Goal: Information Seeking & Learning: Learn about a topic

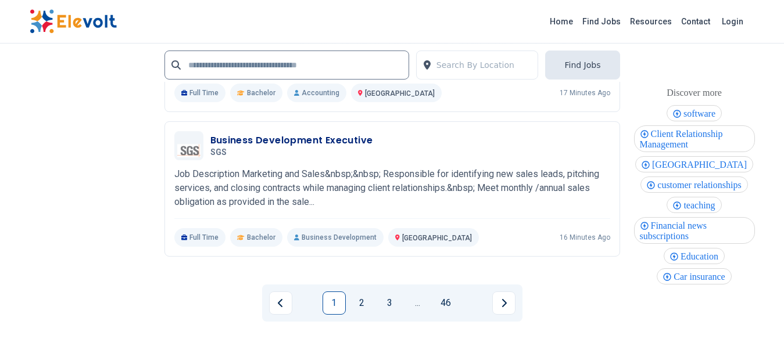
scroll to position [2595, 0]
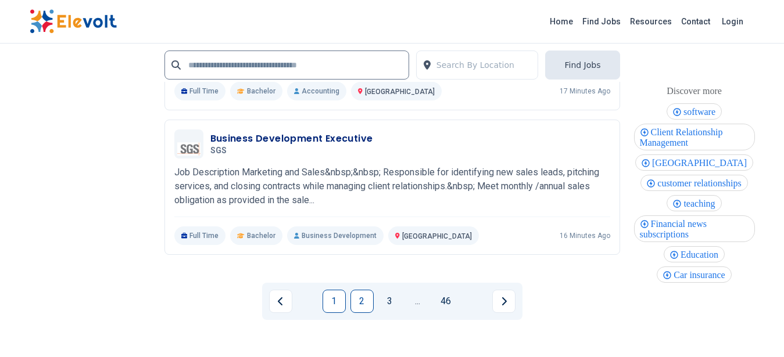
click at [368, 301] on link "2" at bounding box center [361, 301] width 23 height 23
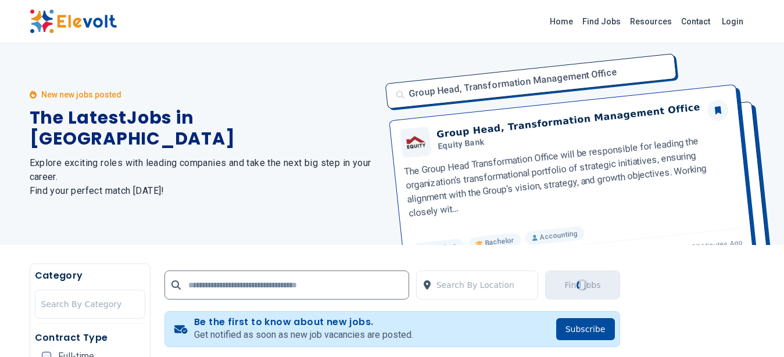
scroll to position [0, 0]
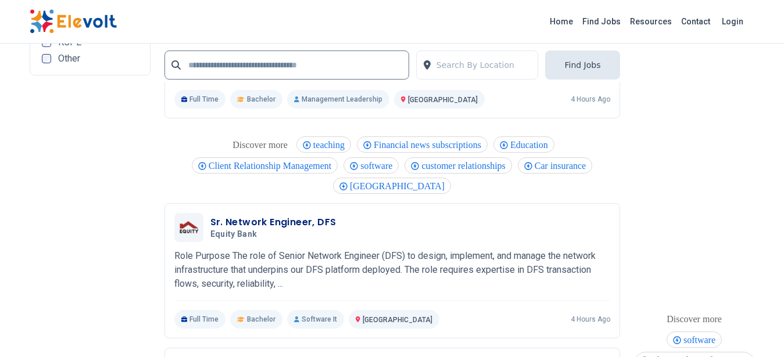
scroll to position [2595, 0]
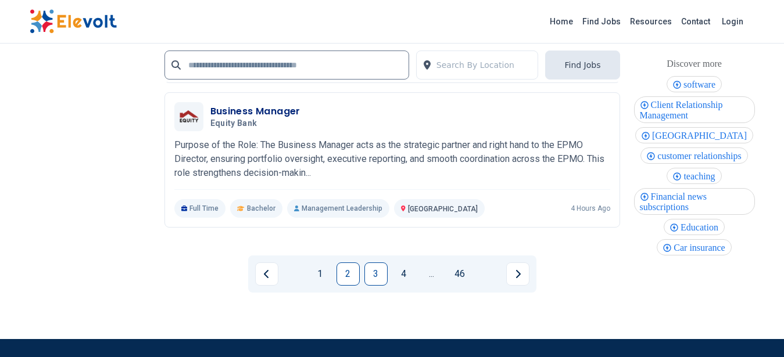
click at [376, 277] on link "3" at bounding box center [375, 274] width 23 height 23
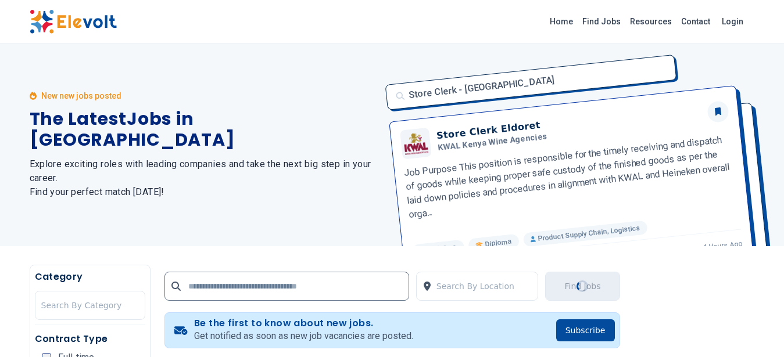
scroll to position [0, 0]
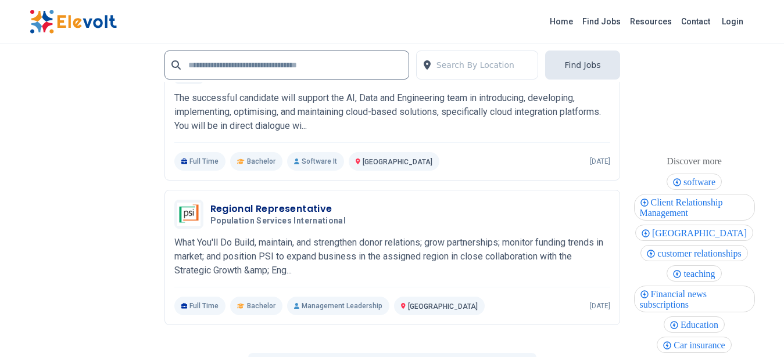
scroll to position [2410, 0]
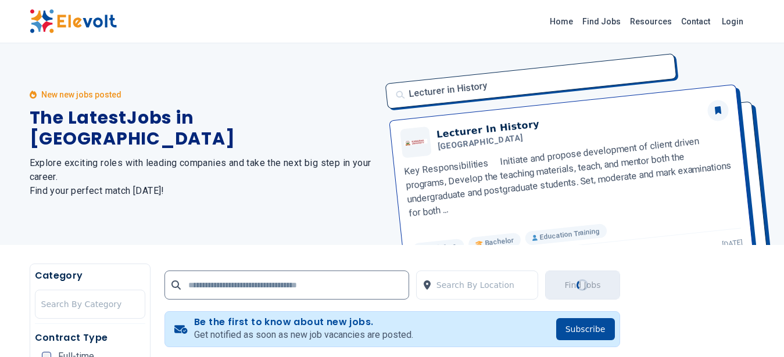
scroll to position [0, 0]
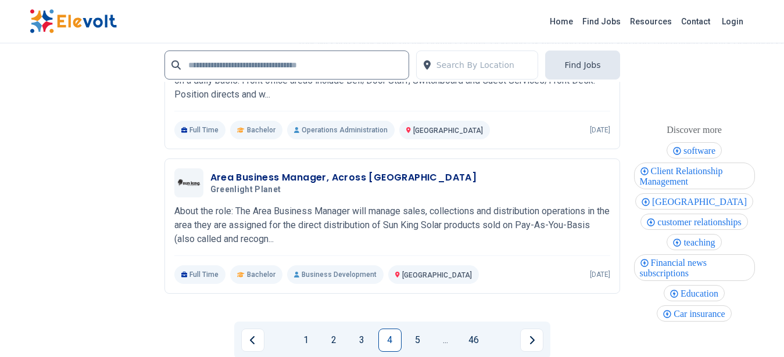
scroll to position [2440, 0]
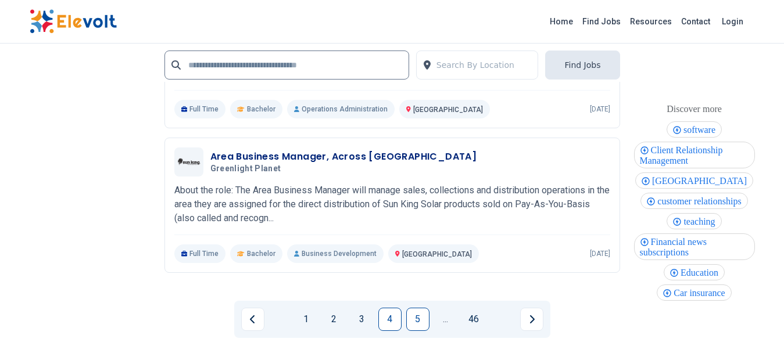
click at [415, 320] on link "5" at bounding box center [417, 319] width 23 height 23
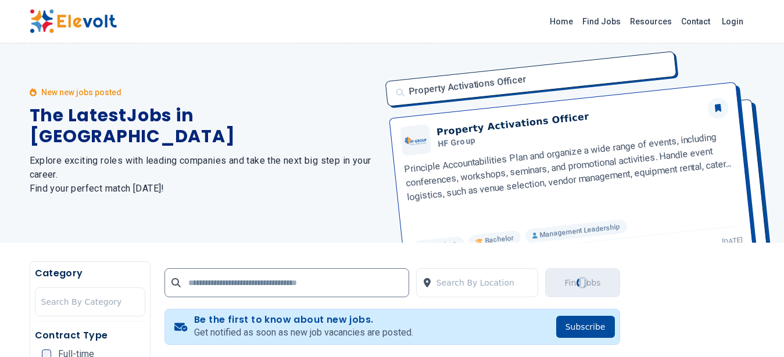
scroll to position [0, 0]
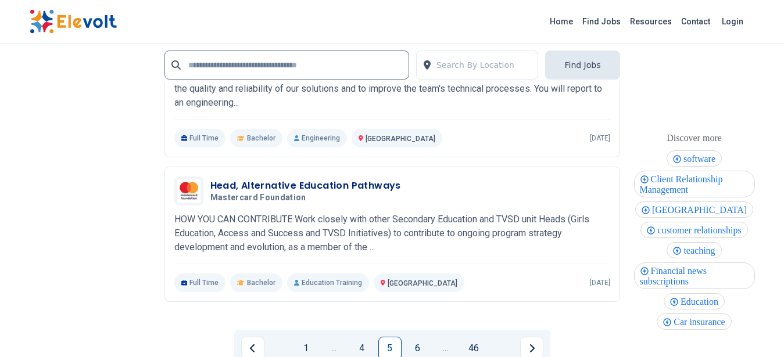
scroll to position [2496, 0]
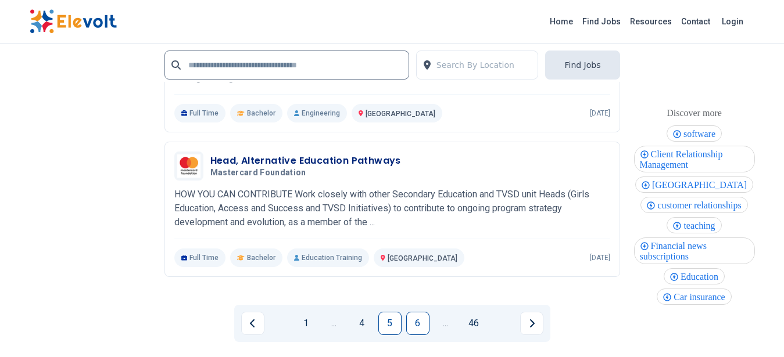
click at [422, 312] on link "6" at bounding box center [417, 323] width 23 height 23
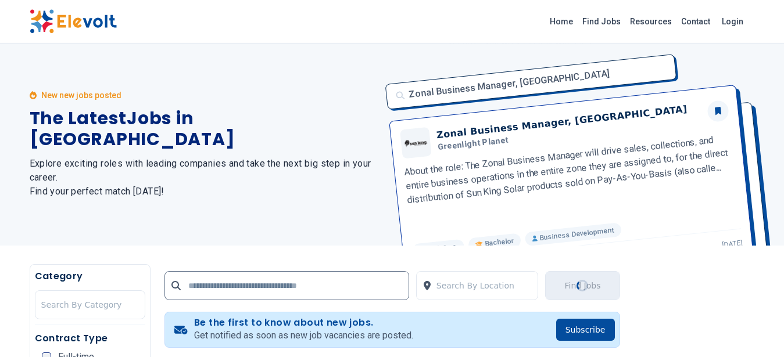
scroll to position [0, 0]
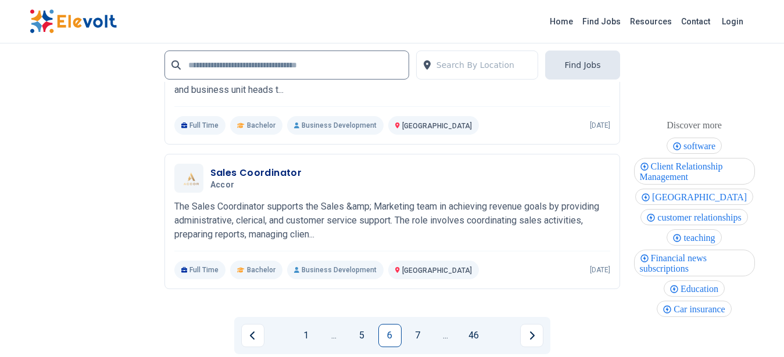
scroll to position [2595, 0]
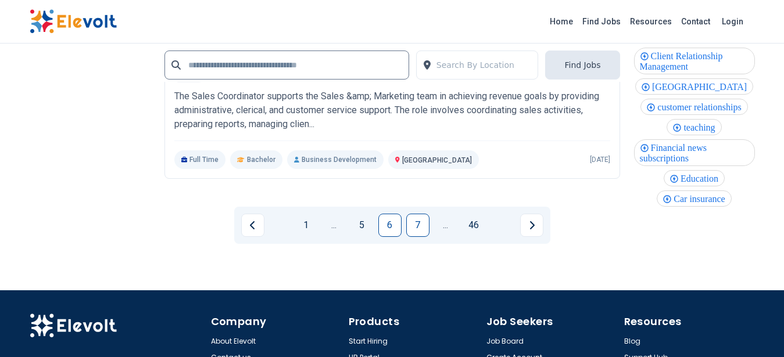
click at [421, 214] on link "7" at bounding box center [417, 225] width 23 height 23
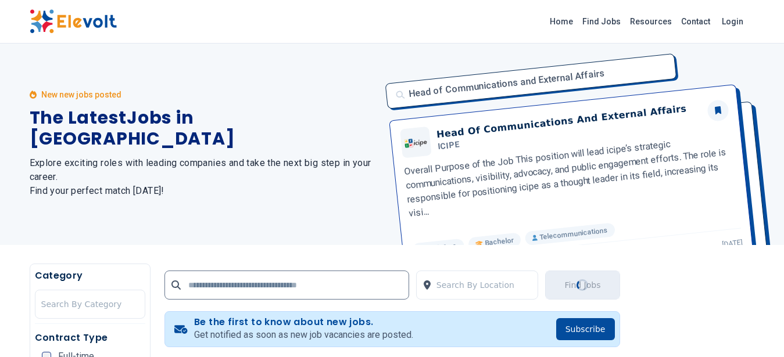
scroll to position [0, 0]
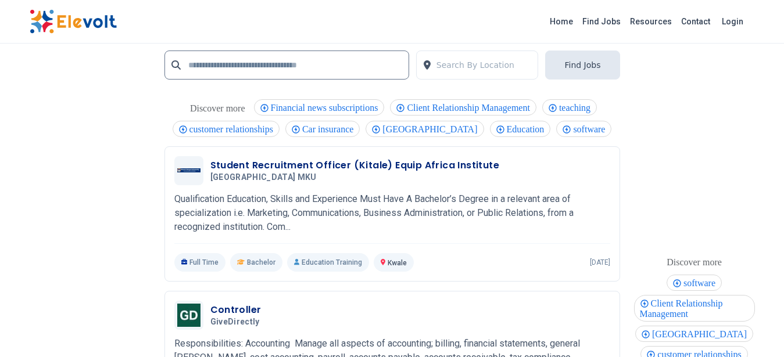
scroll to position [2339, 0]
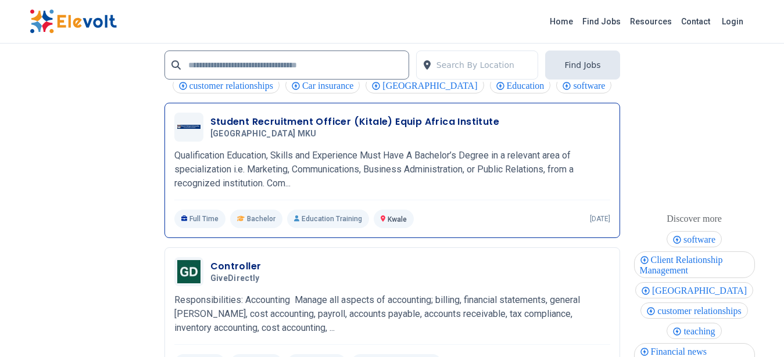
click at [507, 157] on p "Qualification Education, Skills and Experience Must Have A Bachelor’s Degree in…" at bounding box center [392, 170] width 436 height 42
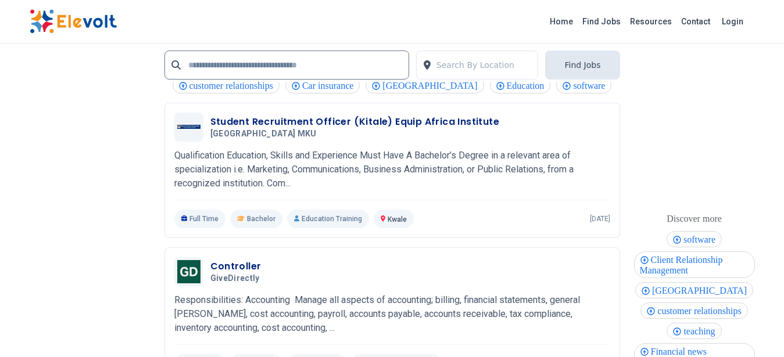
scroll to position [2595, 0]
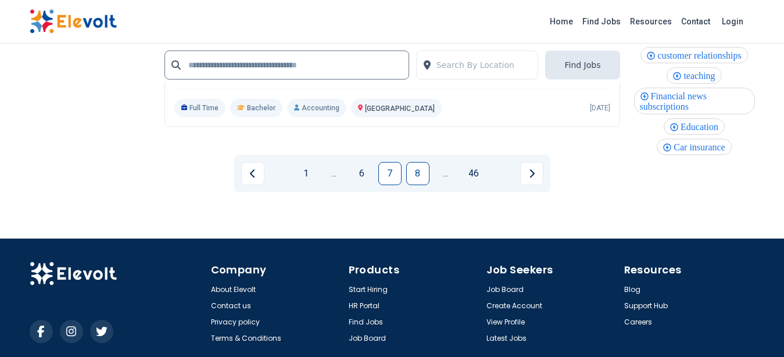
click at [420, 162] on link "8" at bounding box center [417, 173] width 23 height 23
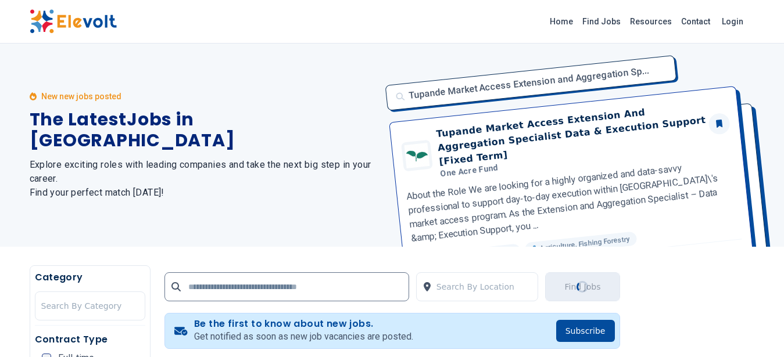
scroll to position [2, 0]
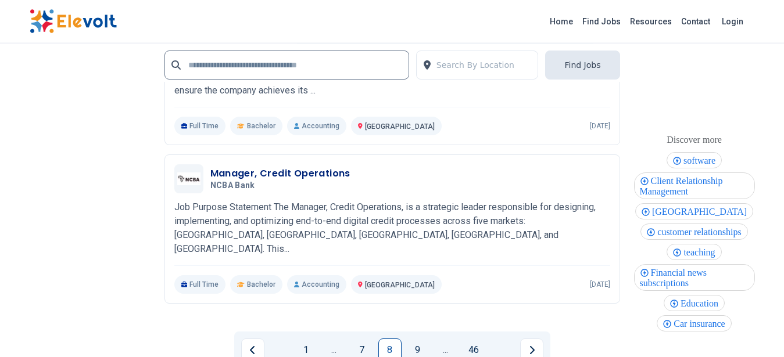
scroll to position [2452, 0]
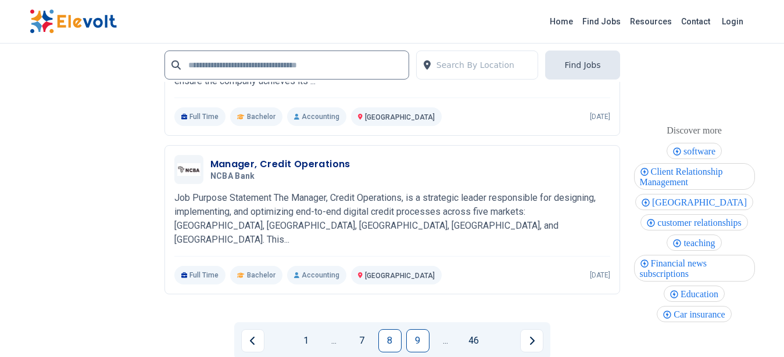
click at [419, 329] on link "9" at bounding box center [417, 340] width 23 height 23
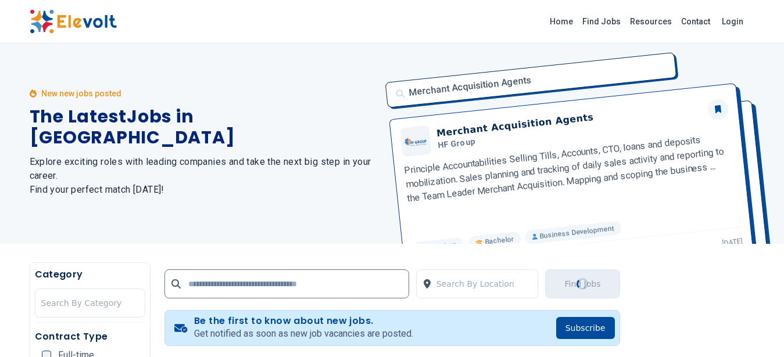
scroll to position [0, 0]
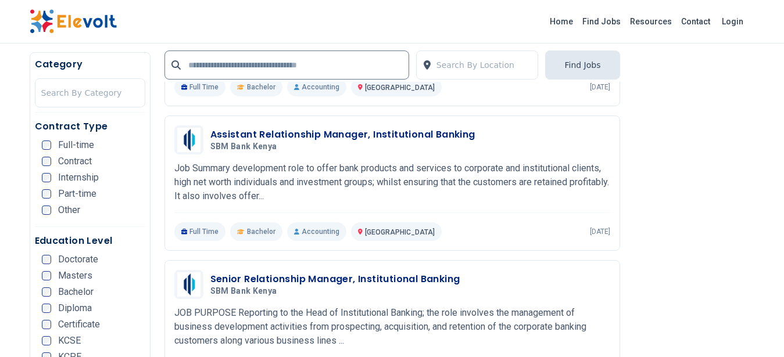
scroll to position [2083, 0]
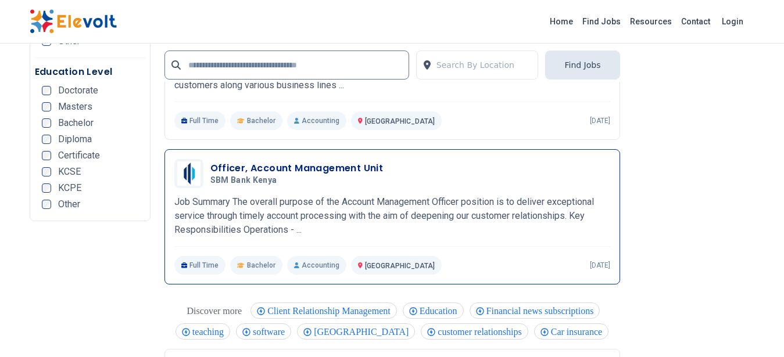
click at [475, 205] on p "Job Summary The overall purpose of the Account Management Officer position is t…" at bounding box center [392, 216] width 436 height 42
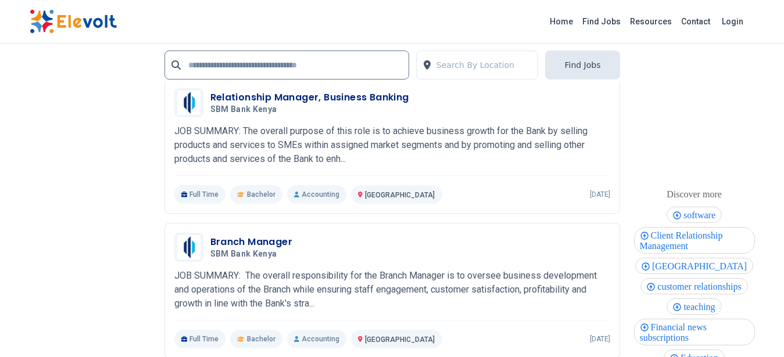
scroll to position [2595, 0]
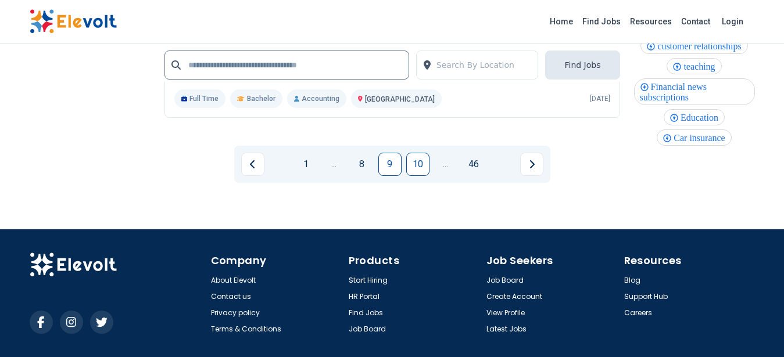
click at [411, 157] on link "10" at bounding box center [417, 164] width 23 height 23
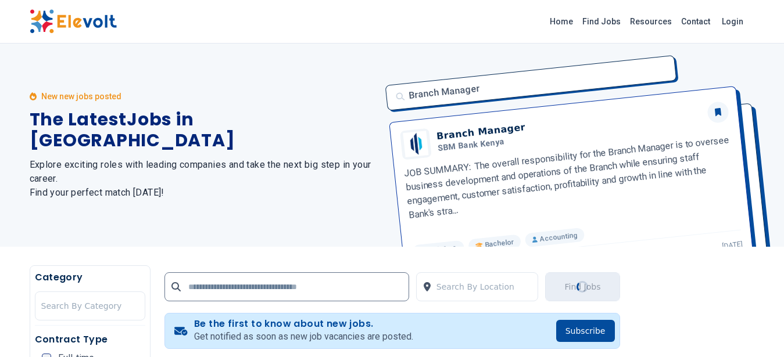
scroll to position [247, 0]
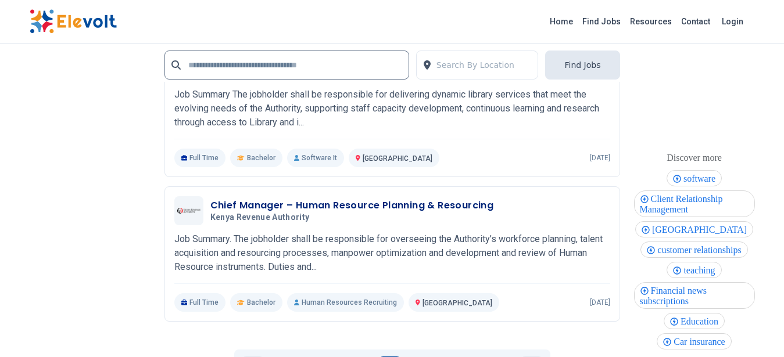
scroll to position [2630, 0]
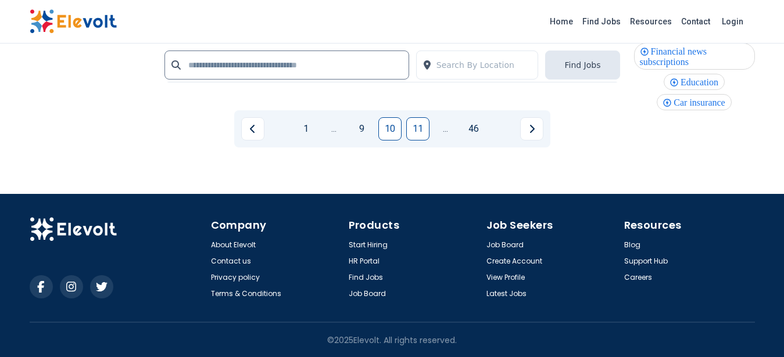
click at [425, 129] on link "11" at bounding box center [417, 128] width 23 height 23
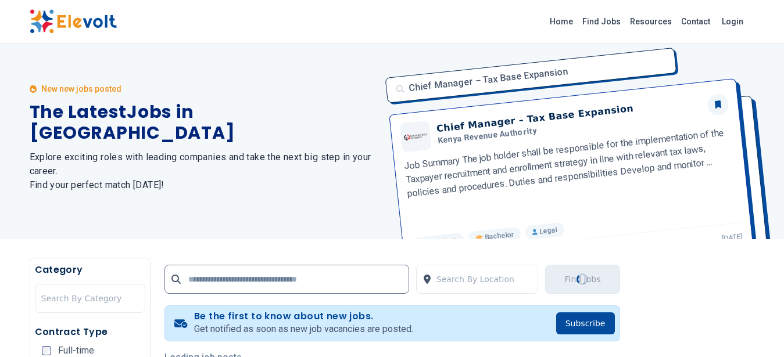
scroll to position [0, 0]
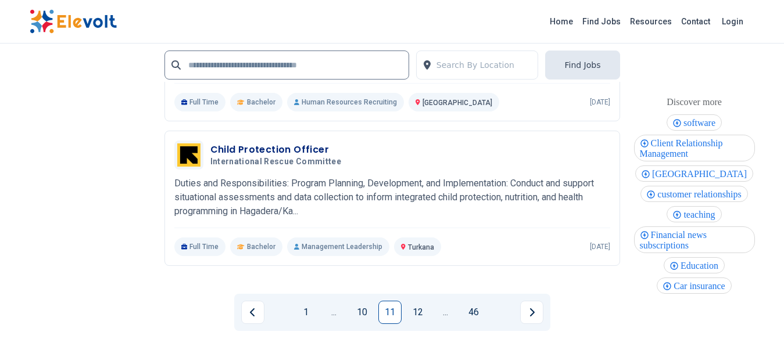
scroll to position [2496, 0]
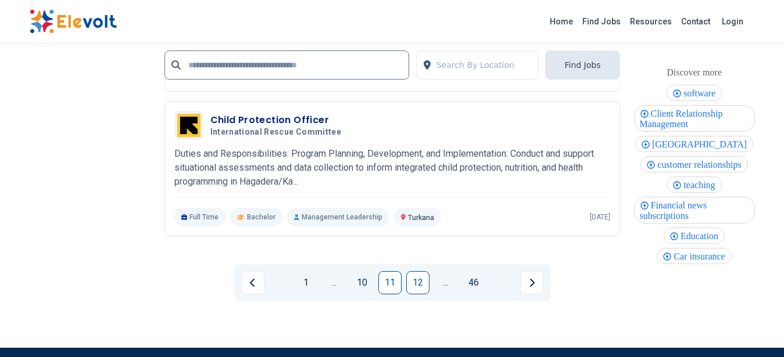
click at [425, 271] on link "12" at bounding box center [417, 282] width 23 height 23
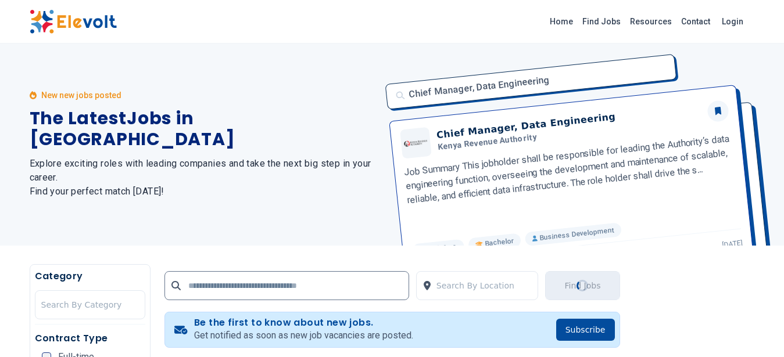
scroll to position [0, 0]
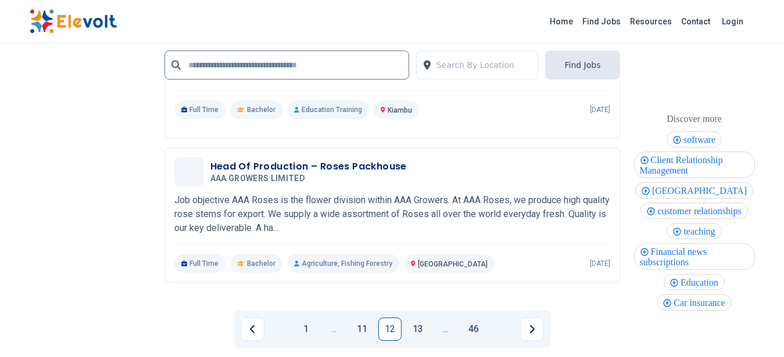
scroll to position [2595, 0]
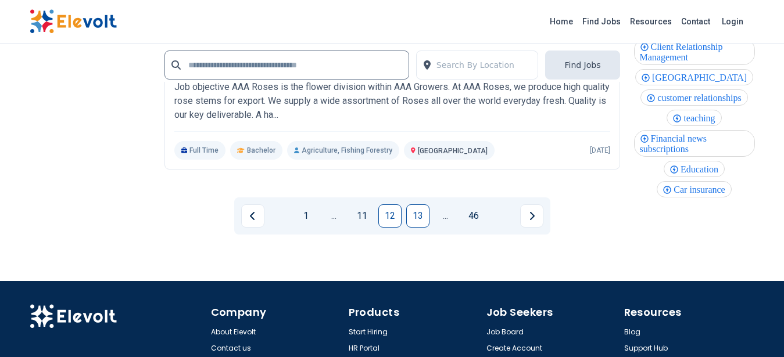
click at [424, 205] on link "13" at bounding box center [417, 216] width 23 height 23
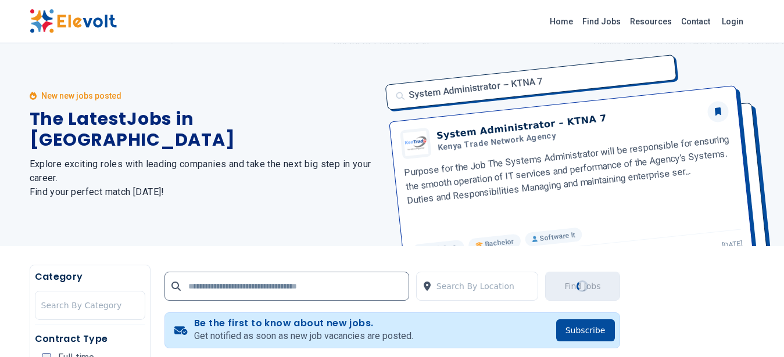
scroll to position [0, 0]
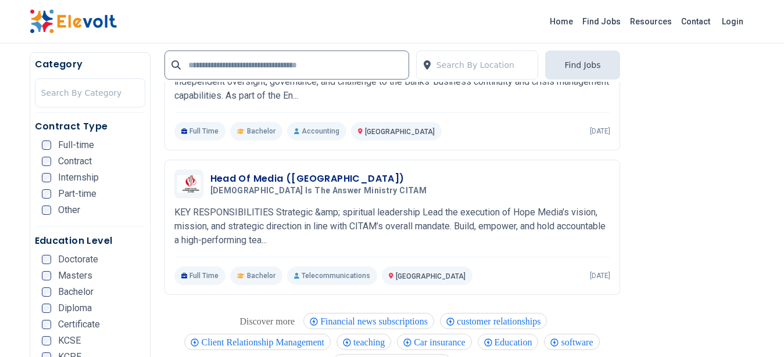
scroll to position [1061, 0]
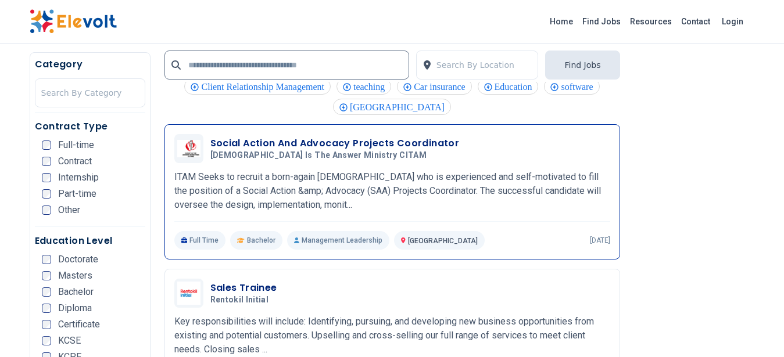
click at [494, 157] on div "Social Action And Advocacy Projects Coordinator Christ Is The Answer Ministry C…" at bounding box center [410, 149] width 400 height 24
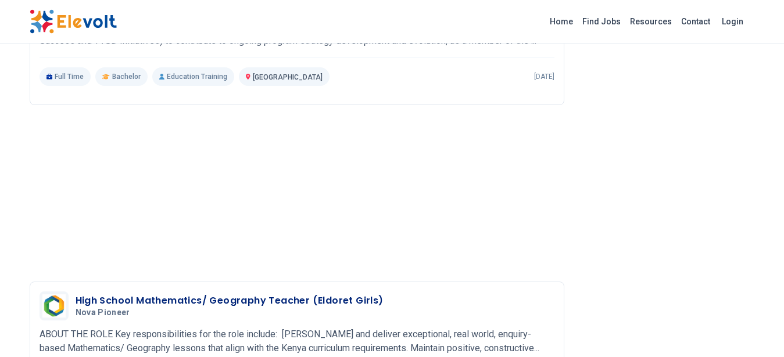
scroll to position [1176, 0]
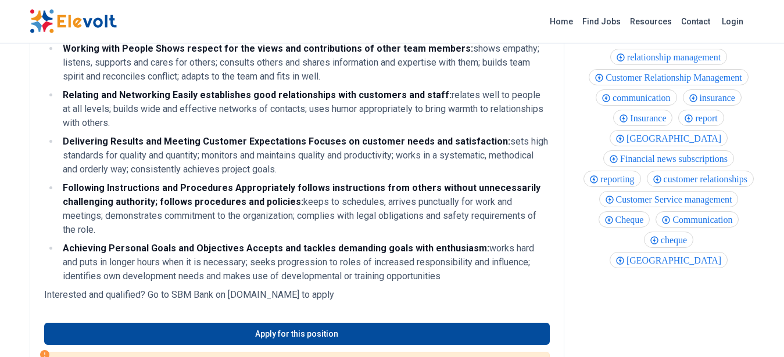
scroll to position [770, 0]
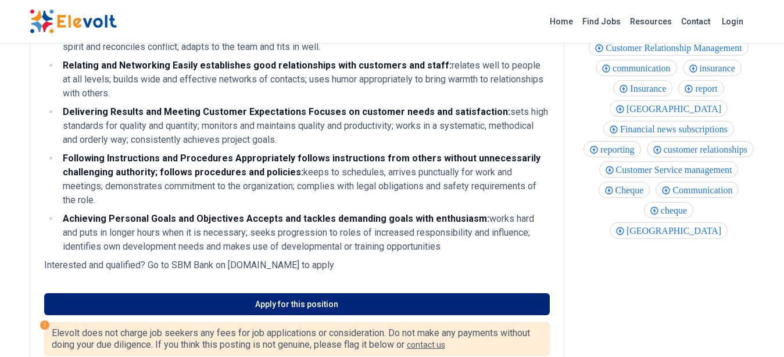
click at [367, 293] on link "Apply for this position" at bounding box center [296, 304] width 505 height 22
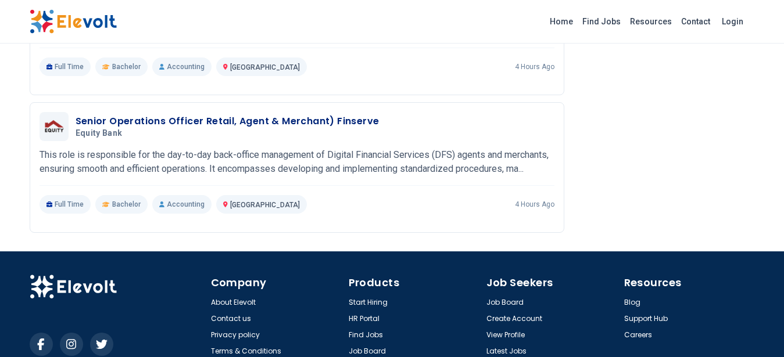
scroll to position [1900, 0]
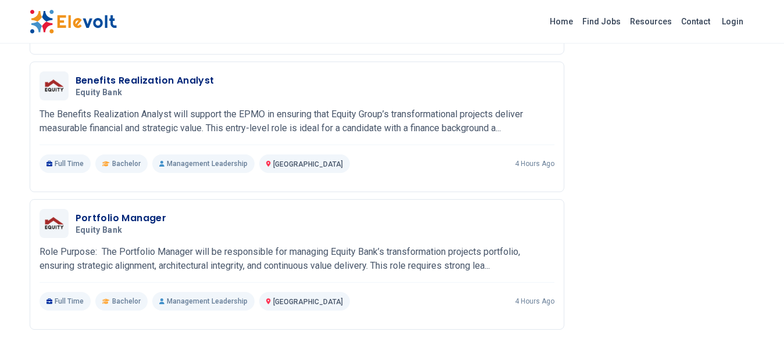
scroll to position [998, 0]
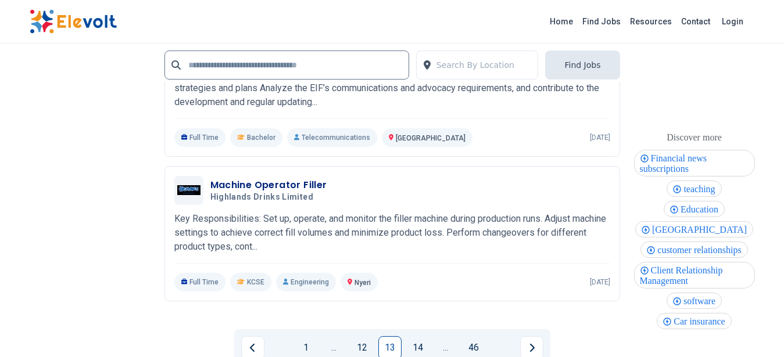
scroll to position [2595, 0]
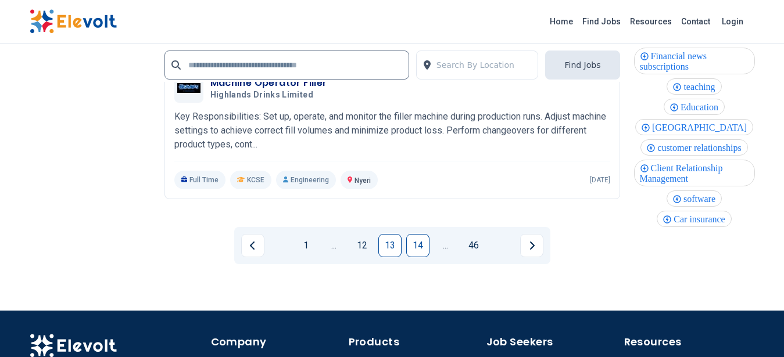
click at [422, 234] on link "14" at bounding box center [417, 245] width 23 height 23
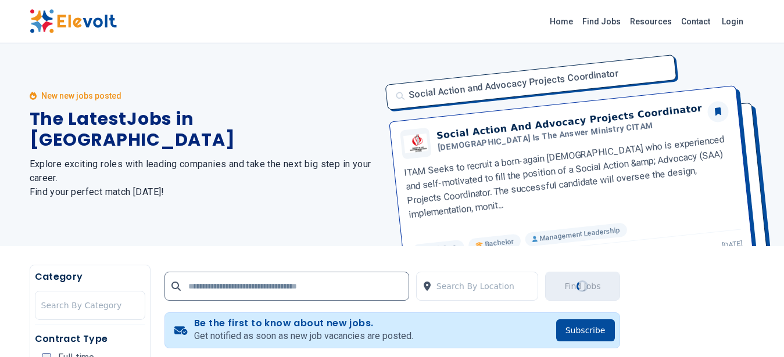
scroll to position [0, 0]
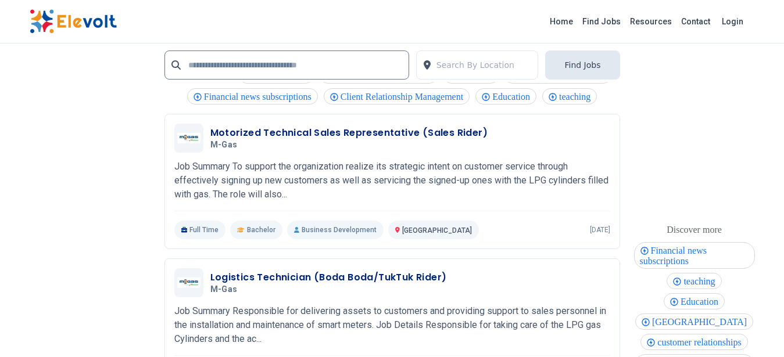
scroll to position [2595, 0]
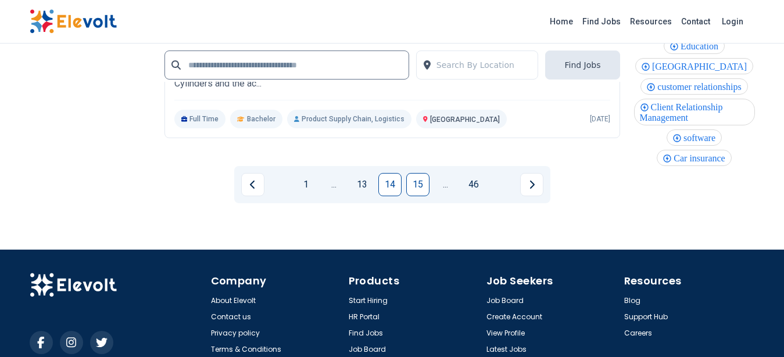
click at [421, 173] on link "15" at bounding box center [417, 184] width 23 height 23
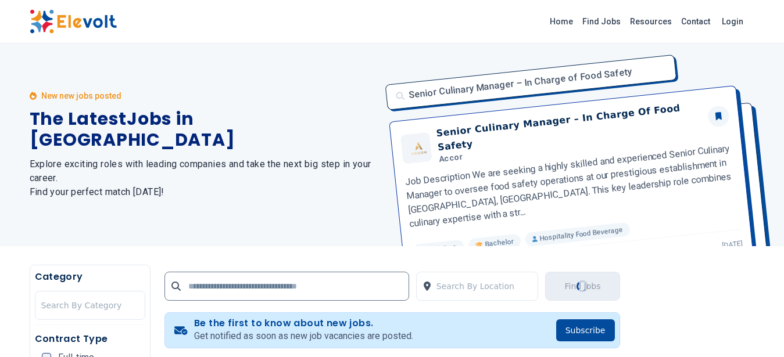
scroll to position [0, 0]
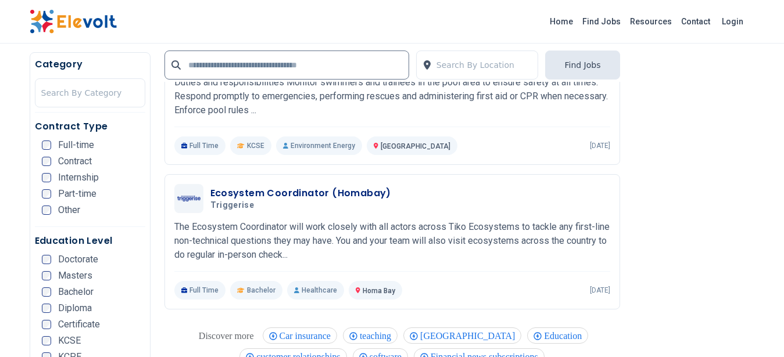
scroll to position [805, 0]
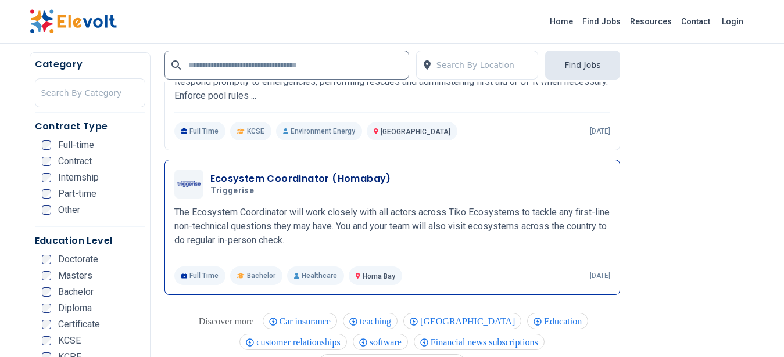
click at [536, 191] on div "Ecosystem Coordinator (Homabay) Triggerise 08/15/2025 09/14/2025" at bounding box center [410, 184] width 400 height 24
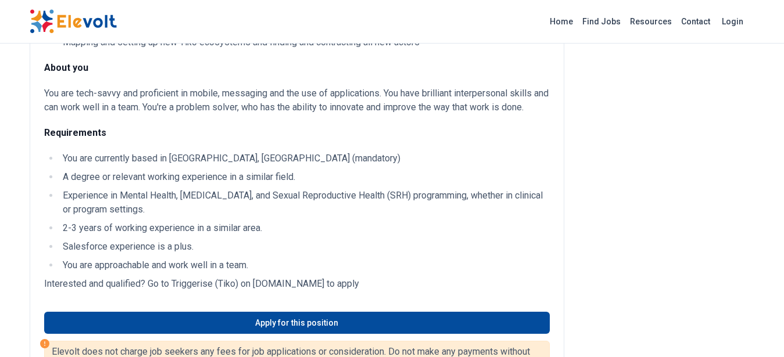
scroll to position [294, 0]
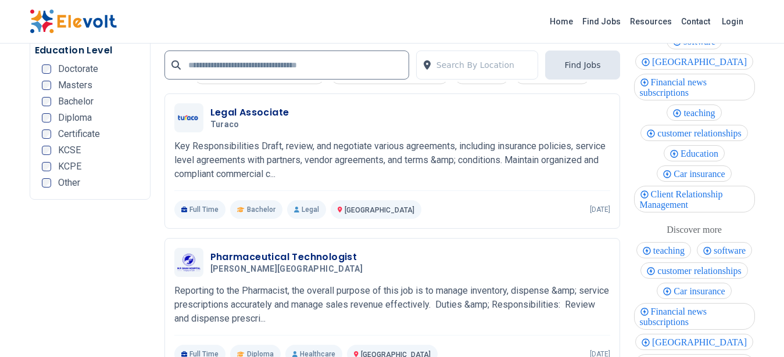
scroll to position [2571, 0]
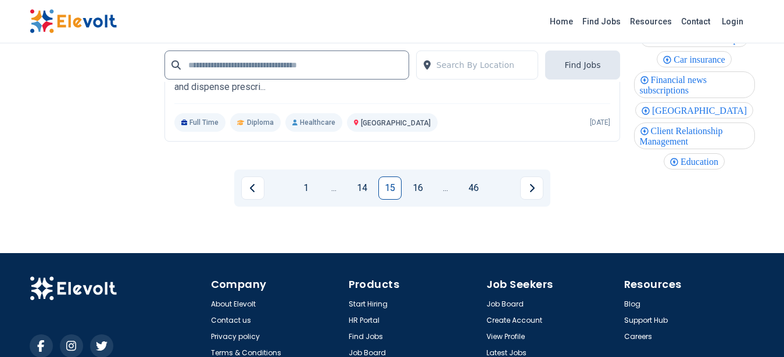
click at [430, 188] on li "16" at bounding box center [420, 188] width 28 height 23
click at [415, 183] on link "16" at bounding box center [417, 188] width 23 height 23
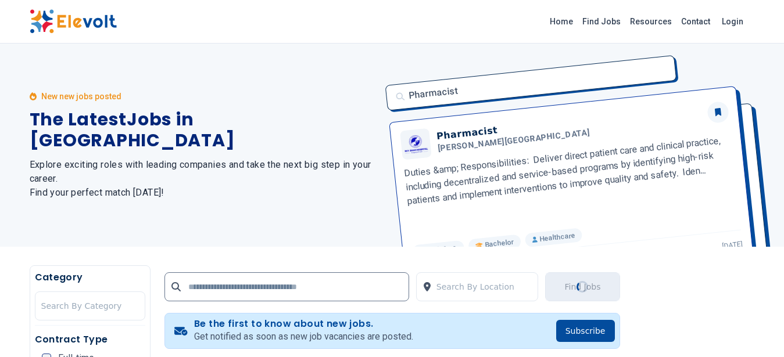
scroll to position [294, 0]
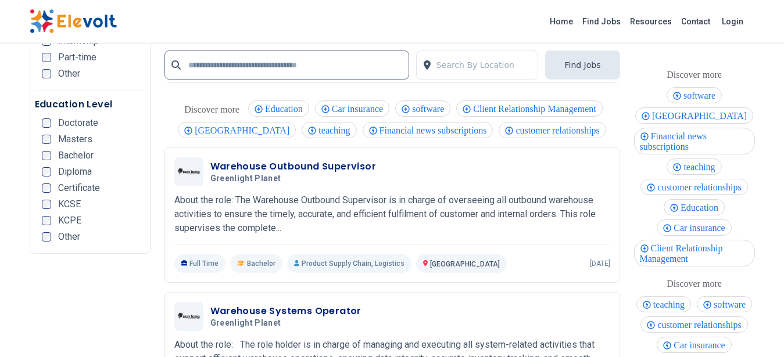
scroll to position [2339, 0]
